Goal: Information Seeking & Learning: Learn about a topic

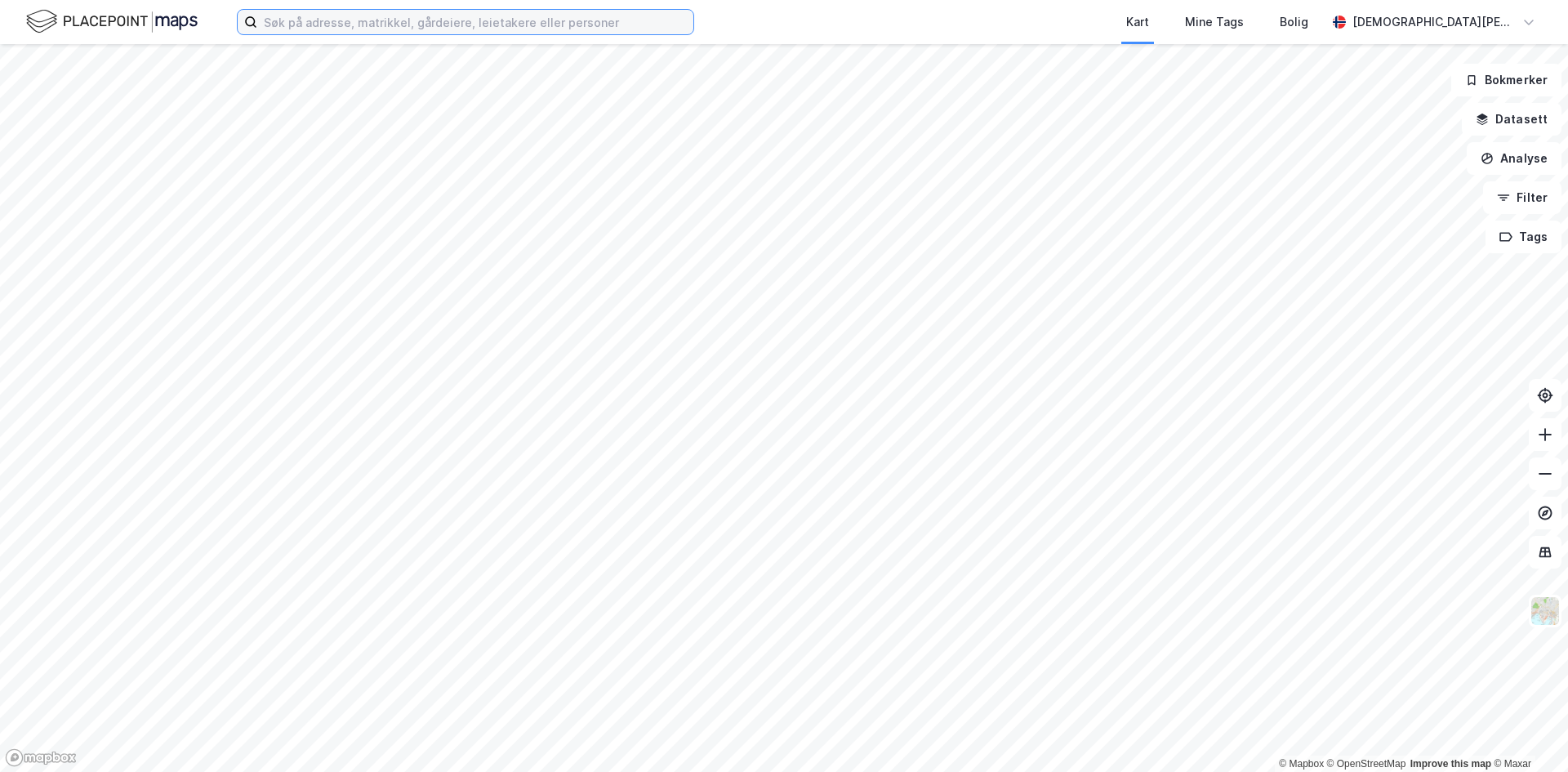
click at [399, 19] on input at bounding box center [475, 22] width 436 height 25
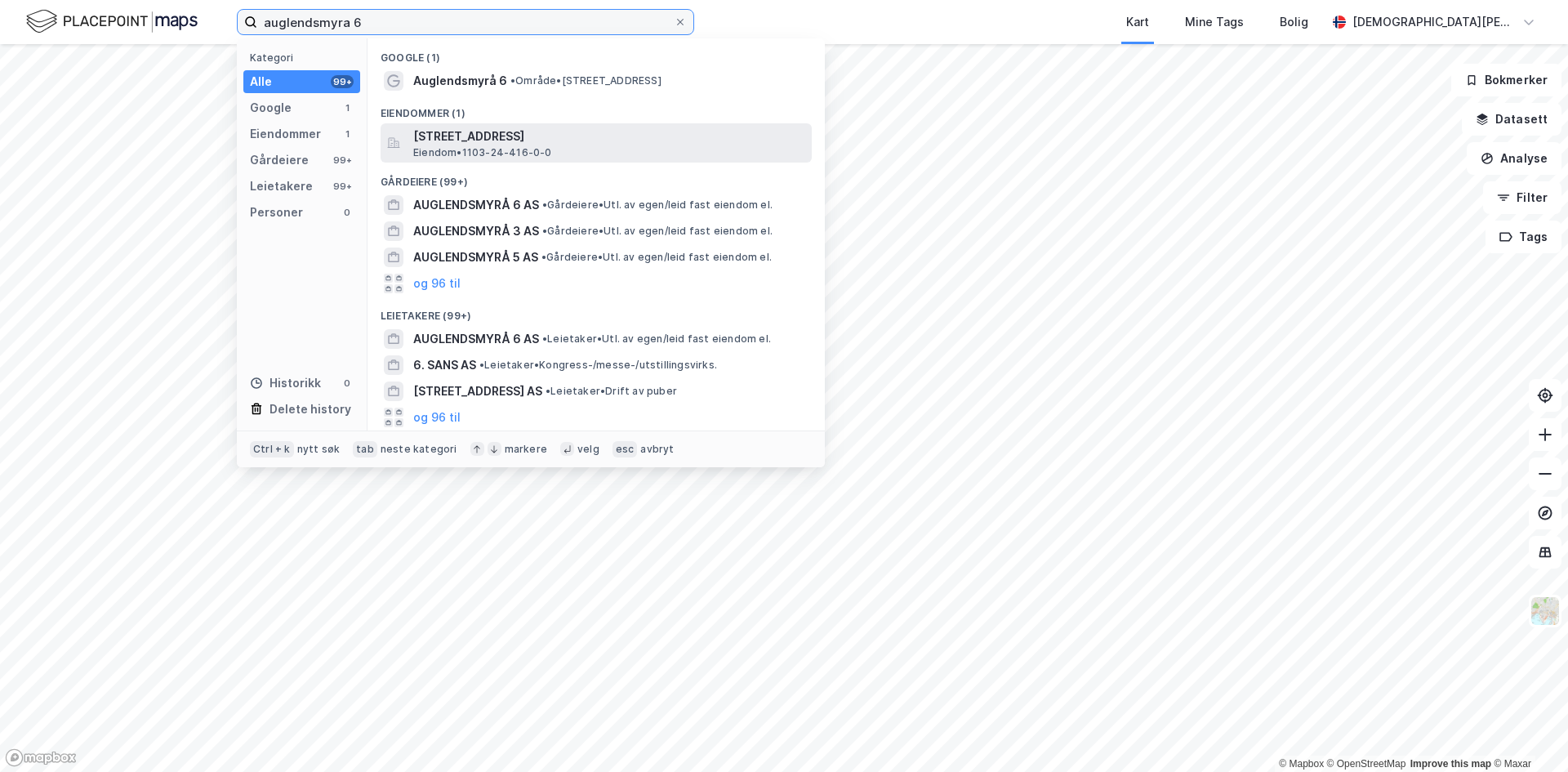
type input "auglendsmyra 6"
click at [508, 142] on span "[STREET_ADDRESS]" at bounding box center [609, 137] width 392 height 20
